Goal: Task Accomplishment & Management: Complete application form

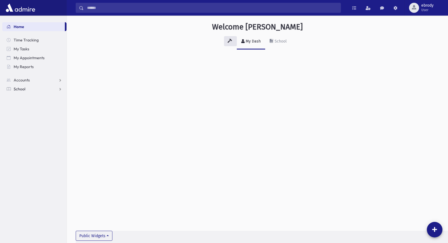
click at [18, 89] on span "School" at bounding box center [20, 89] width 12 height 5
click at [19, 107] on span "Attendance" at bounding box center [27, 106] width 21 height 5
click at [42, 116] on link "Entry" at bounding box center [34, 115] width 64 height 9
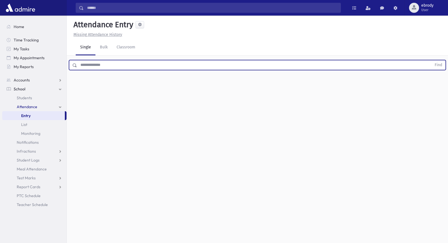
click at [96, 63] on input "text" at bounding box center [254, 65] width 355 height 10
click at [431, 60] on button "Find" at bounding box center [438, 64] width 14 height 9
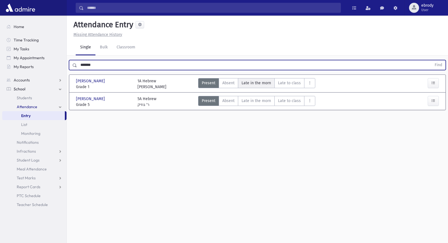
click at [263, 83] on span "Late in the morn" at bounding box center [257, 83] width 30 height 6
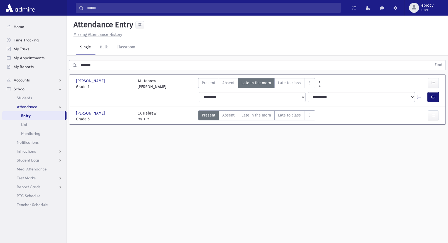
click at [436, 97] on button "button" at bounding box center [433, 97] width 11 height 10
click at [104, 63] on input "*******" at bounding box center [254, 65] width 355 height 10
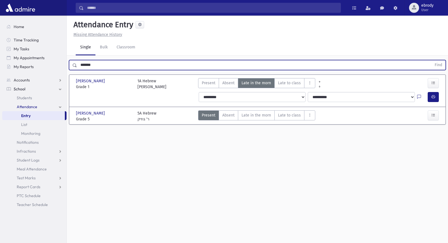
click at [104, 63] on input "*******" at bounding box center [254, 65] width 355 height 10
click at [431, 60] on button "Find" at bounding box center [438, 64] width 14 height 9
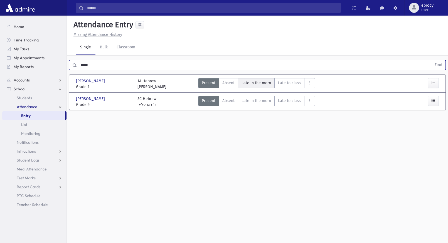
click at [269, 87] on morn"] "Late in the morn M" at bounding box center [256, 83] width 37 height 10
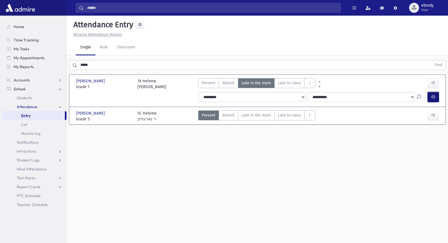
click at [433, 97] on icon "button" at bounding box center [433, 97] width 4 height 5
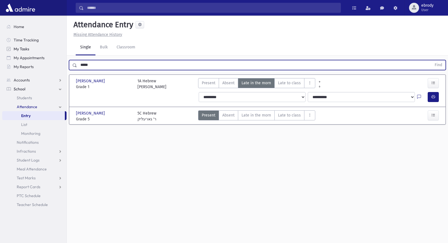
drag, startPoint x: 101, startPoint y: 64, endPoint x: 10, endPoint y: 45, distance: 93.0
click at [10, 45] on div "Search Results All Accounts" at bounding box center [224, 128] width 448 height 256
click at [431, 60] on button "Find" at bounding box center [438, 64] width 14 height 9
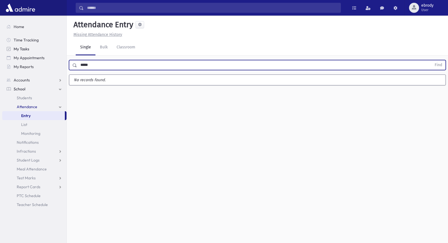
click at [431, 60] on button "Find" at bounding box center [438, 64] width 14 height 9
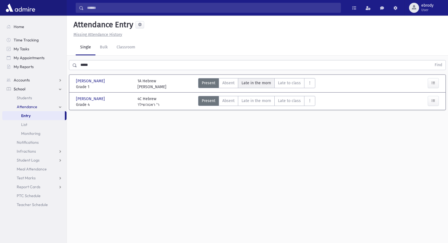
click at [252, 79] on morn"] "Late in the morn M" at bounding box center [256, 83] width 37 height 10
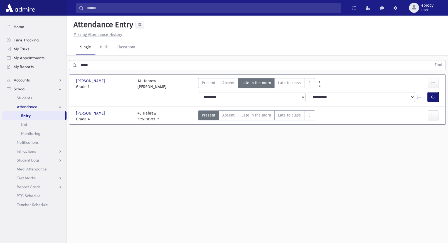
click at [432, 97] on icon "button" at bounding box center [433, 97] width 4 height 5
click at [133, 65] on input "*****" at bounding box center [254, 65] width 355 height 10
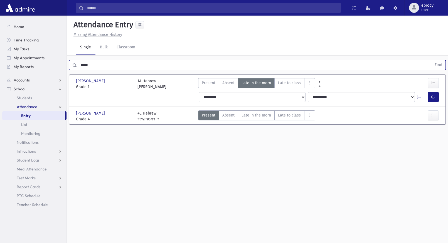
click at [134, 64] on input "*****" at bounding box center [254, 65] width 355 height 10
drag, startPoint x: 137, startPoint y: 62, endPoint x: -7, endPoint y: 69, distance: 144.1
click at [0, 69] on html "Search Results All Accounts Students" at bounding box center [224, 121] width 448 height 243
click at [431, 60] on button "Find" at bounding box center [438, 64] width 14 height 9
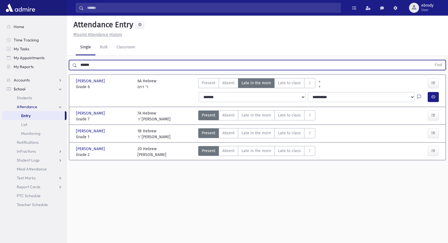
drag, startPoint x: 106, startPoint y: 64, endPoint x: -18, endPoint y: 60, distance: 123.9
click at [0, 60] on html "Search Results All Accounts Students" at bounding box center [224, 121] width 448 height 243
type input "*********"
click at [431, 60] on button "Find" at bounding box center [438, 64] width 14 height 9
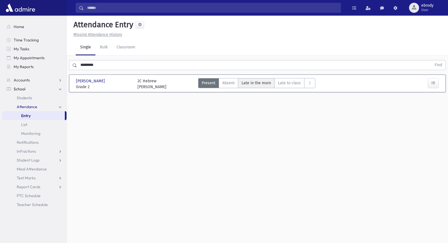
click at [250, 85] on span "Late in the morn" at bounding box center [257, 83] width 30 height 6
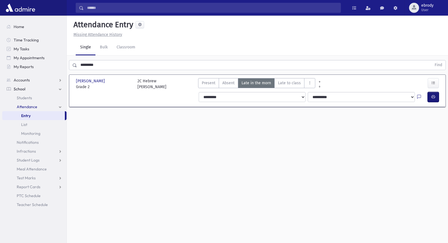
click at [430, 99] on button "button" at bounding box center [433, 97] width 11 height 10
